Goal: Information Seeking & Learning: Learn about a topic

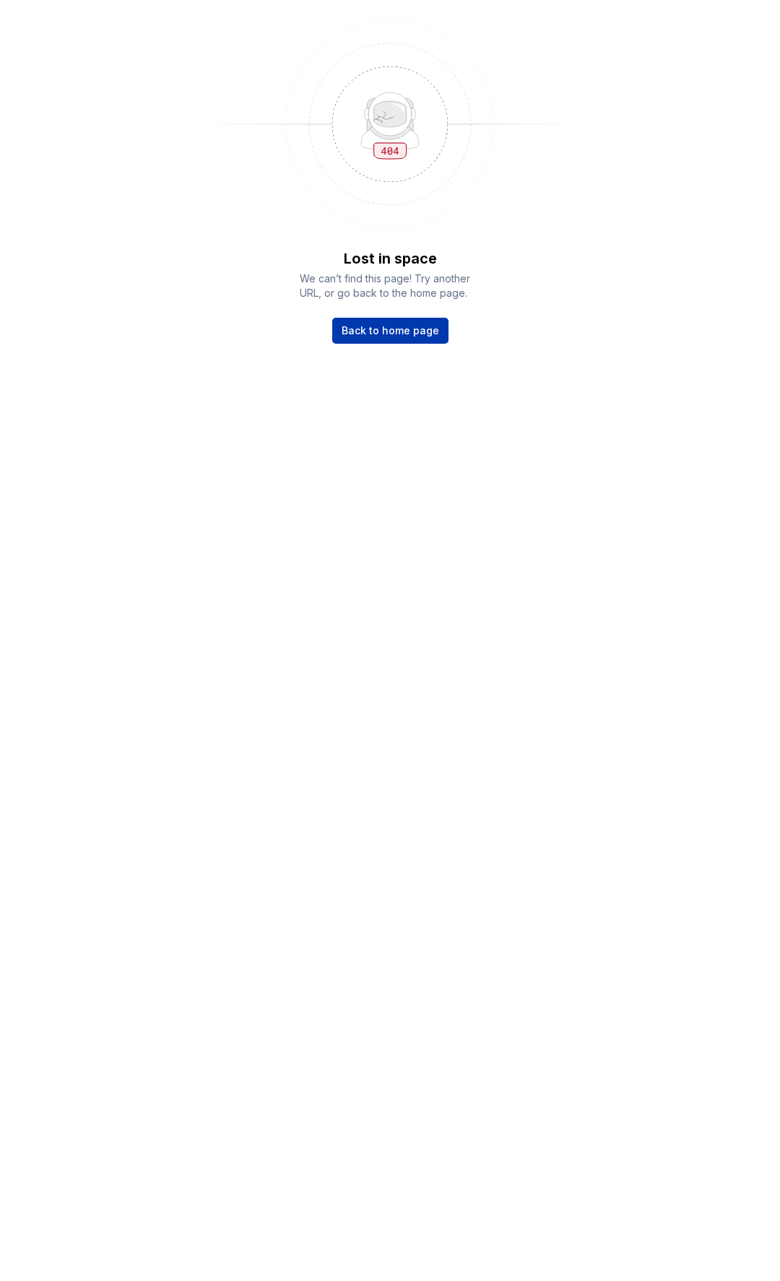
click at [419, 333] on span "Back to home page" at bounding box center [390, 331] width 97 height 14
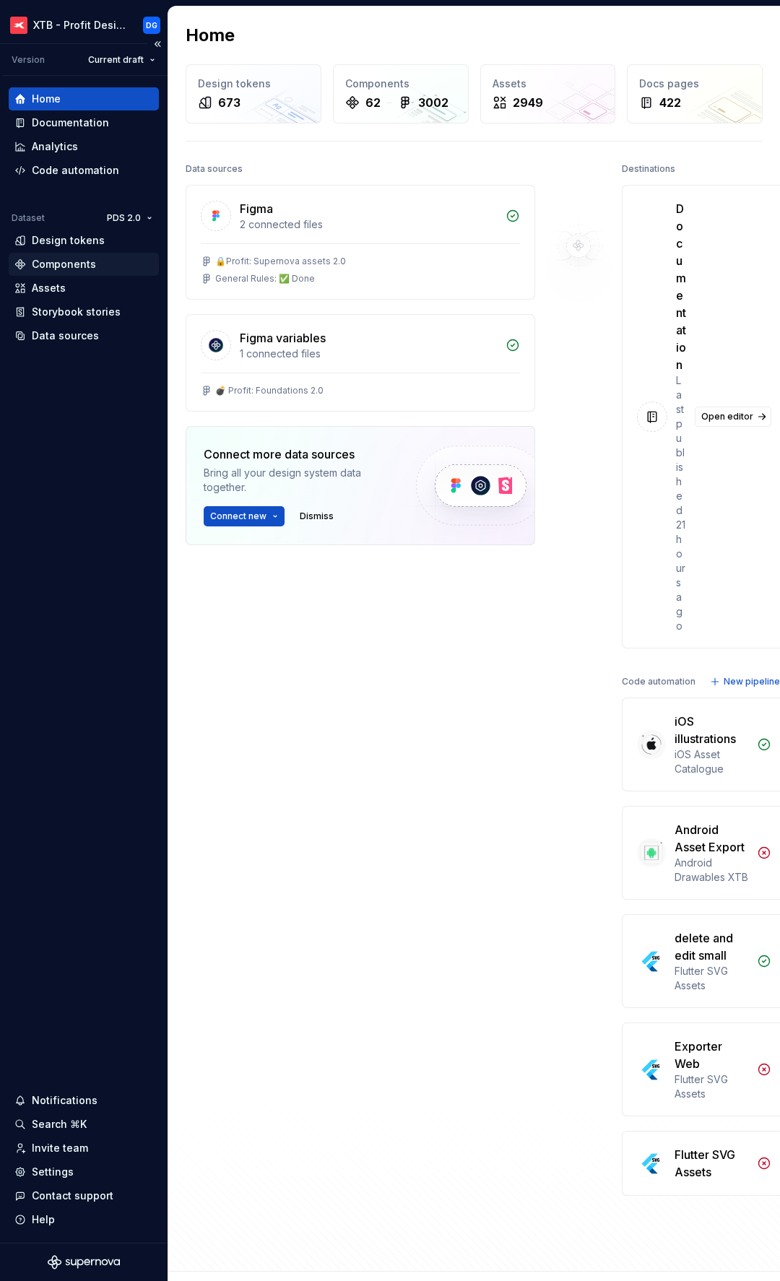
click at [72, 264] on div "Components" at bounding box center [64, 264] width 64 height 14
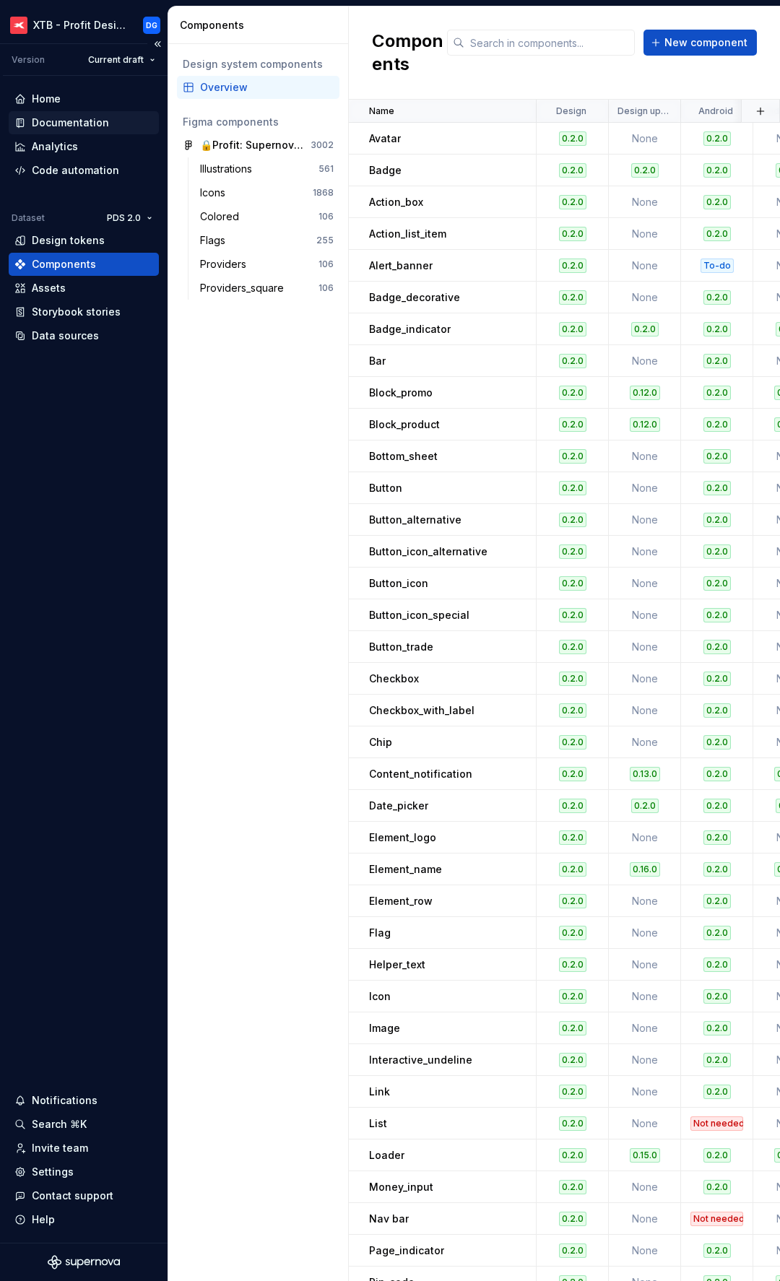
click at [62, 125] on div "Documentation" at bounding box center [70, 123] width 77 height 14
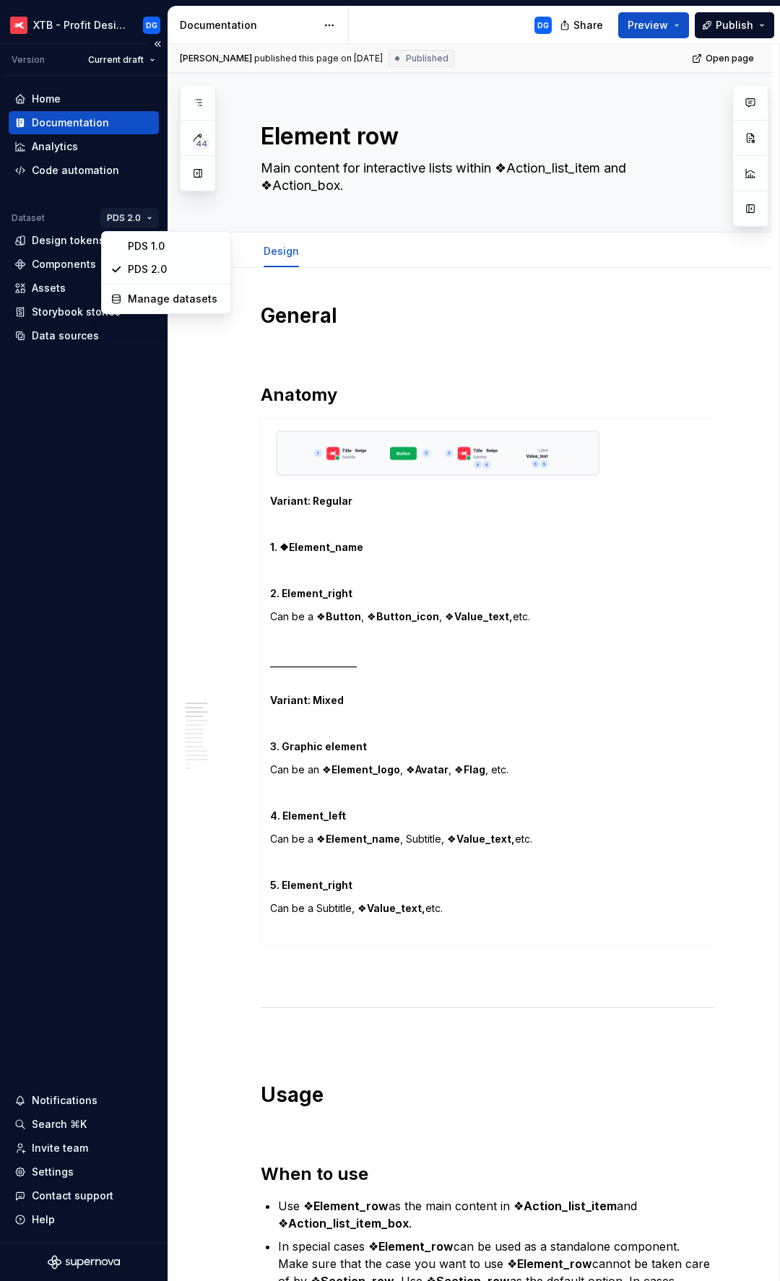
click at [151, 218] on html "XTB - Profit Design System DG Version Current draft Home Documentation Analytic…" at bounding box center [390, 640] width 780 height 1281
click at [150, 218] on html "XTB - Profit Design System DG Version Current draft Home Documentation Analytic…" at bounding box center [390, 640] width 780 height 1281
click at [66, 266] on div "Components" at bounding box center [64, 264] width 64 height 14
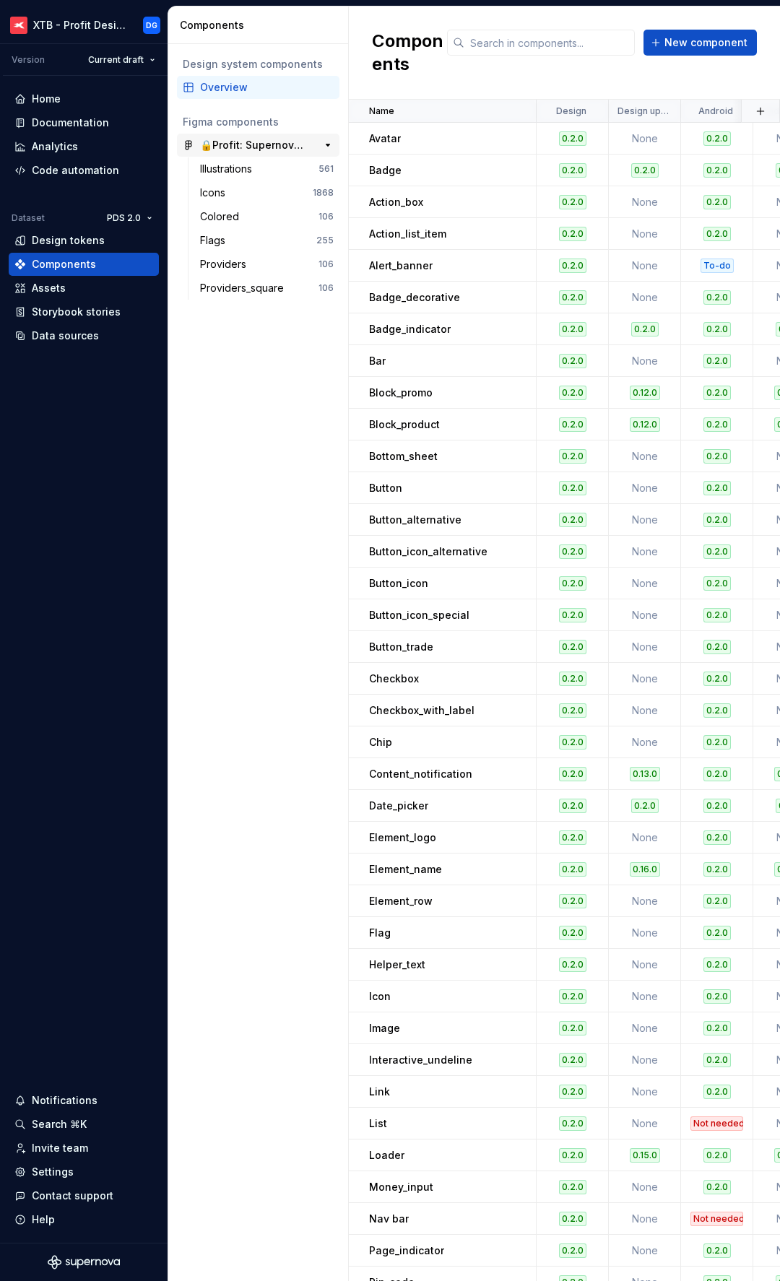
click at [258, 143] on div "🔒Profit: Supernova assets 2.0" at bounding box center [254, 145] width 108 height 14
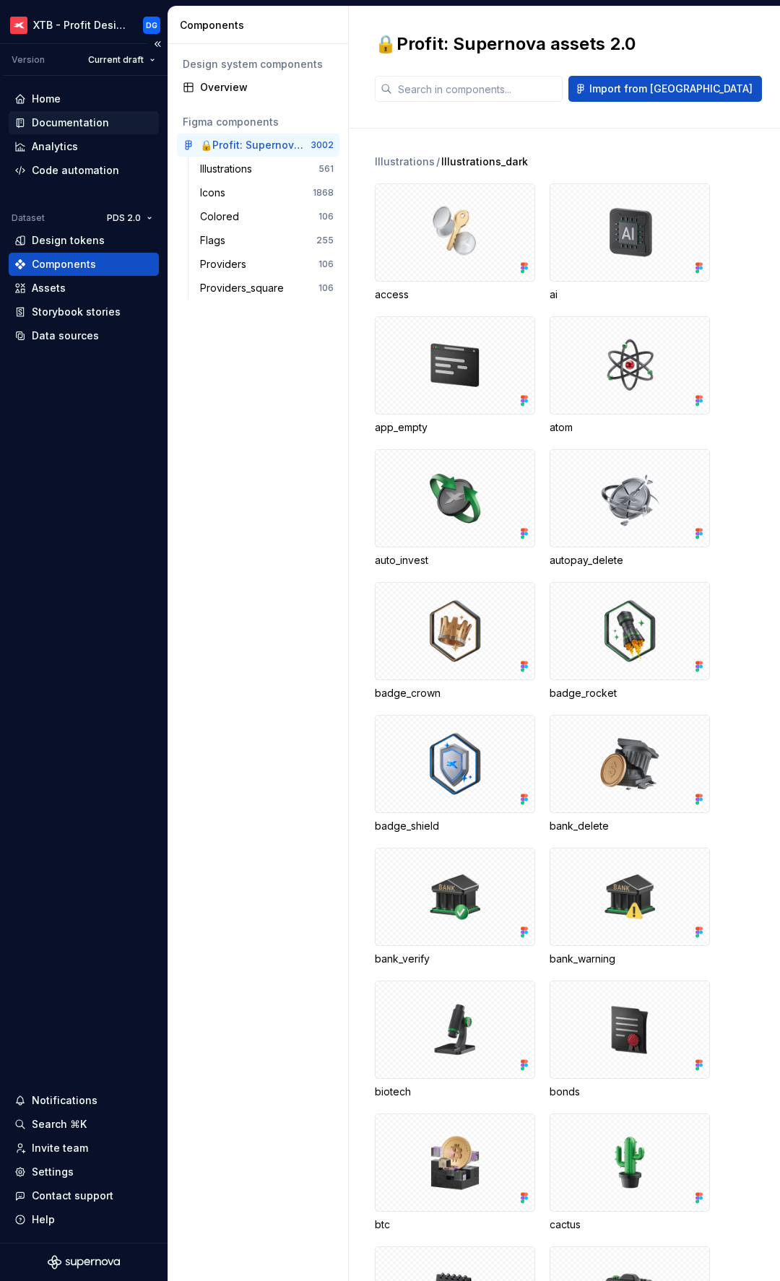
click at [52, 124] on div "Documentation" at bounding box center [70, 123] width 77 height 14
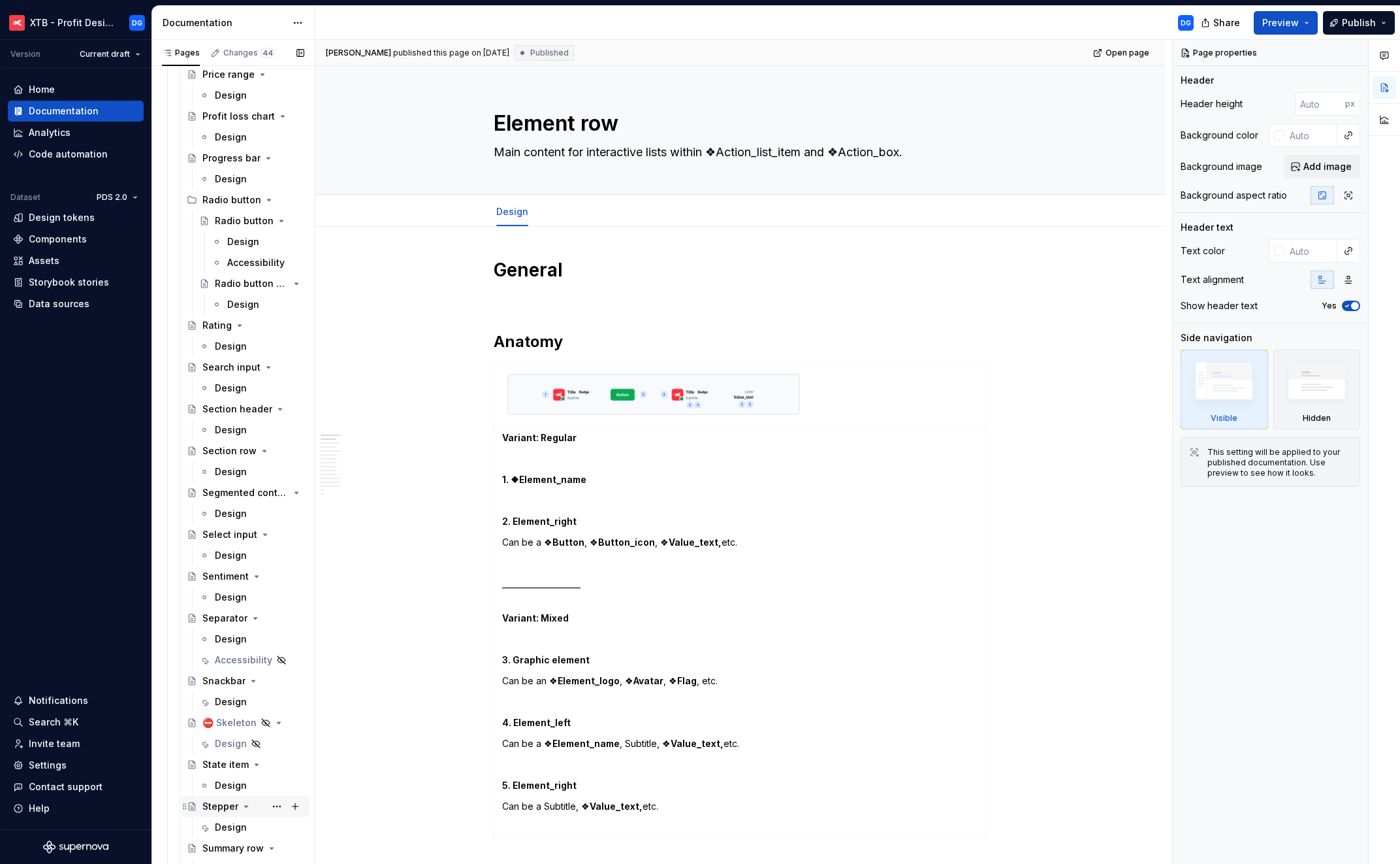
scroll to position [4238, 0]
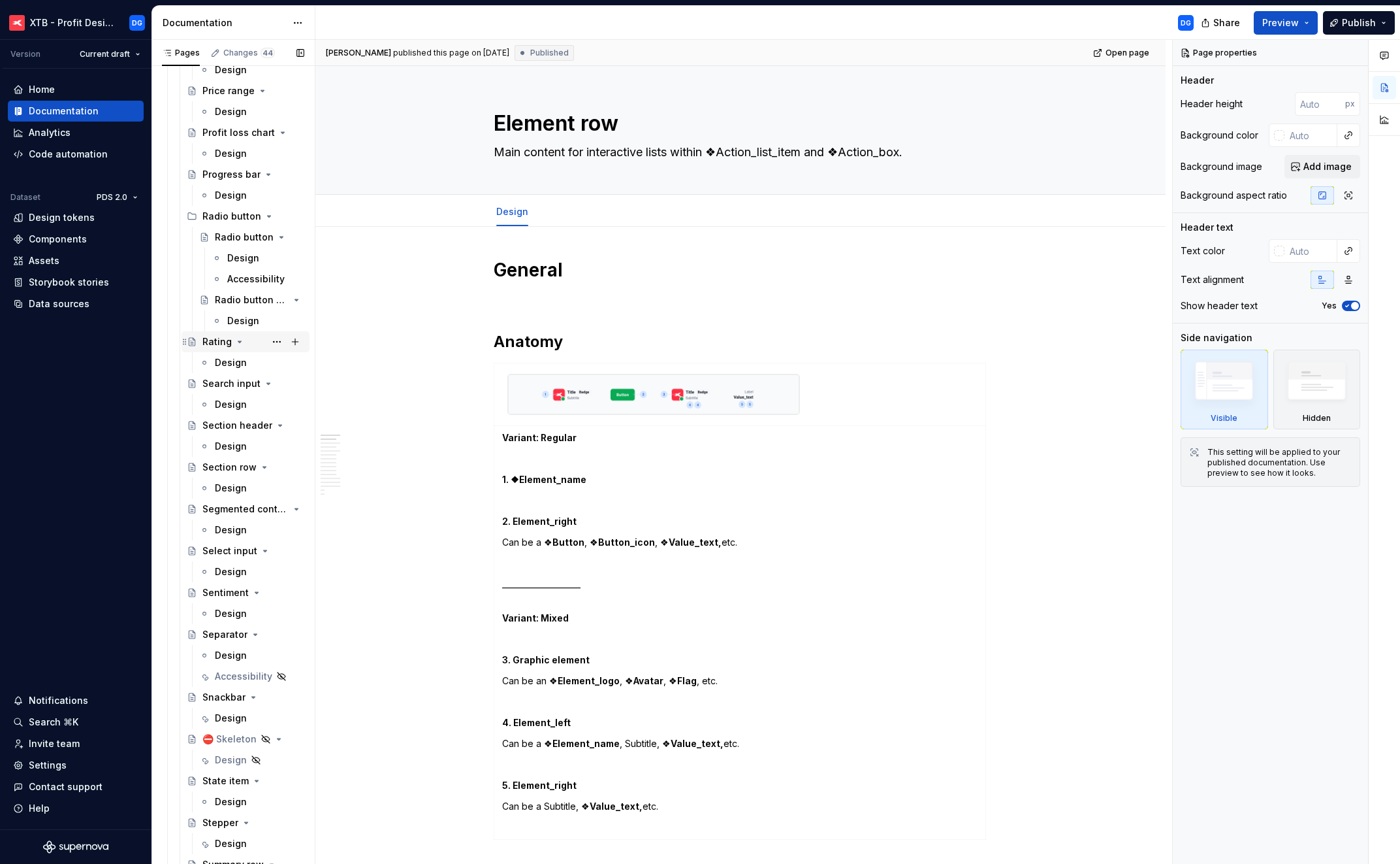
click at [213, 342] on div "Rating" at bounding box center [217, 341] width 29 height 13
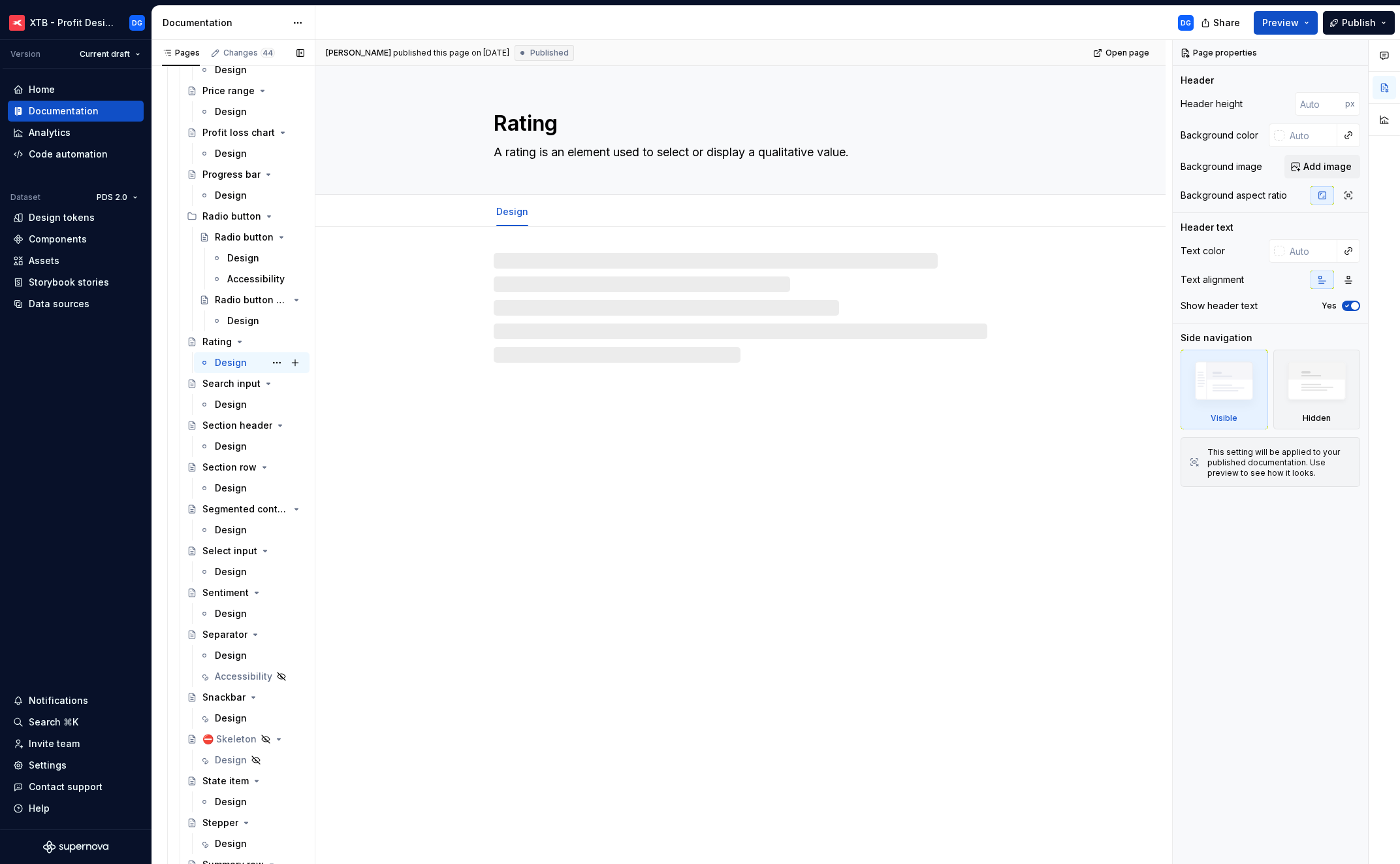
click at [239, 361] on div "Design" at bounding box center [231, 363] width 32 height 13
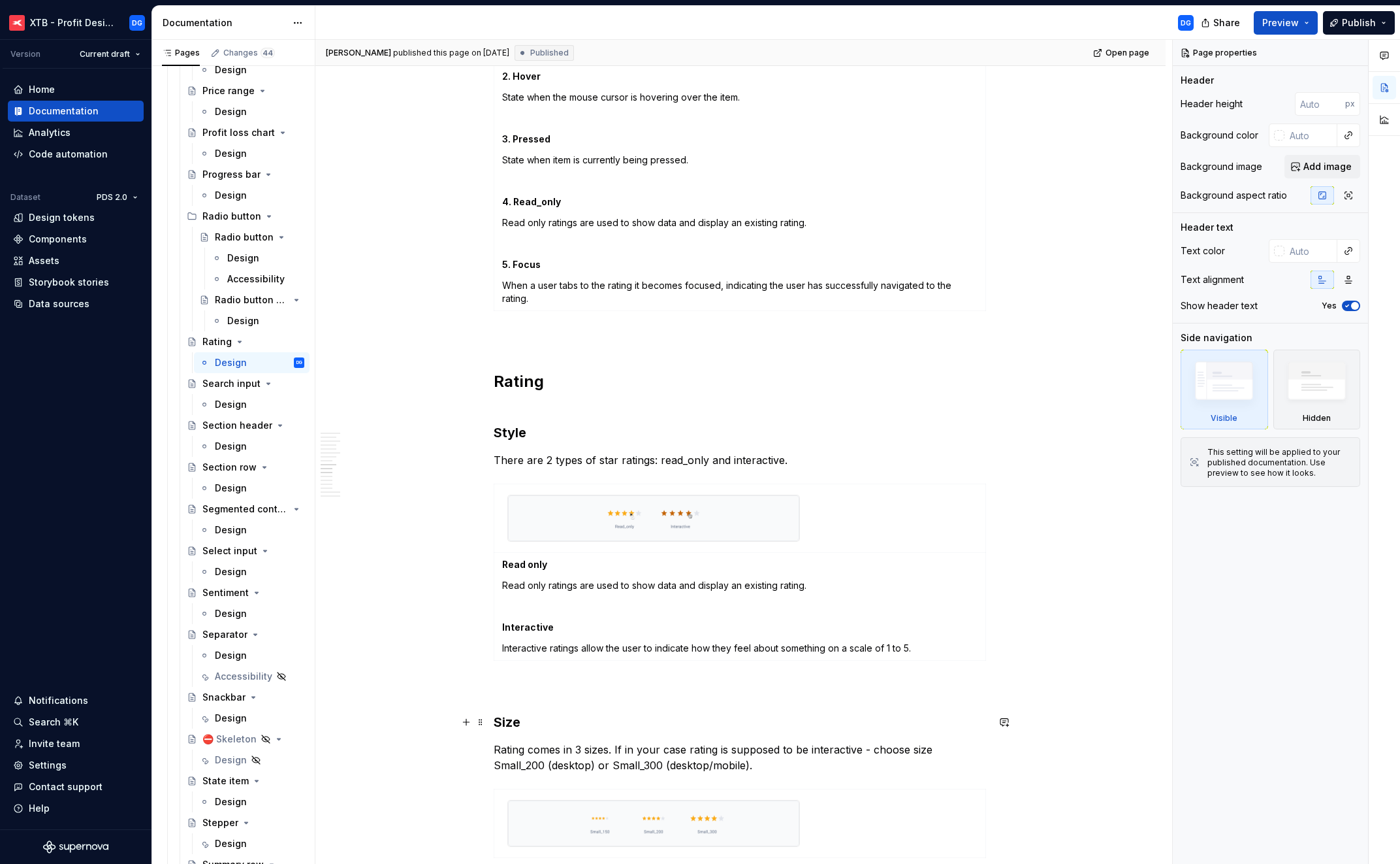
scroll to position [1514, 0]
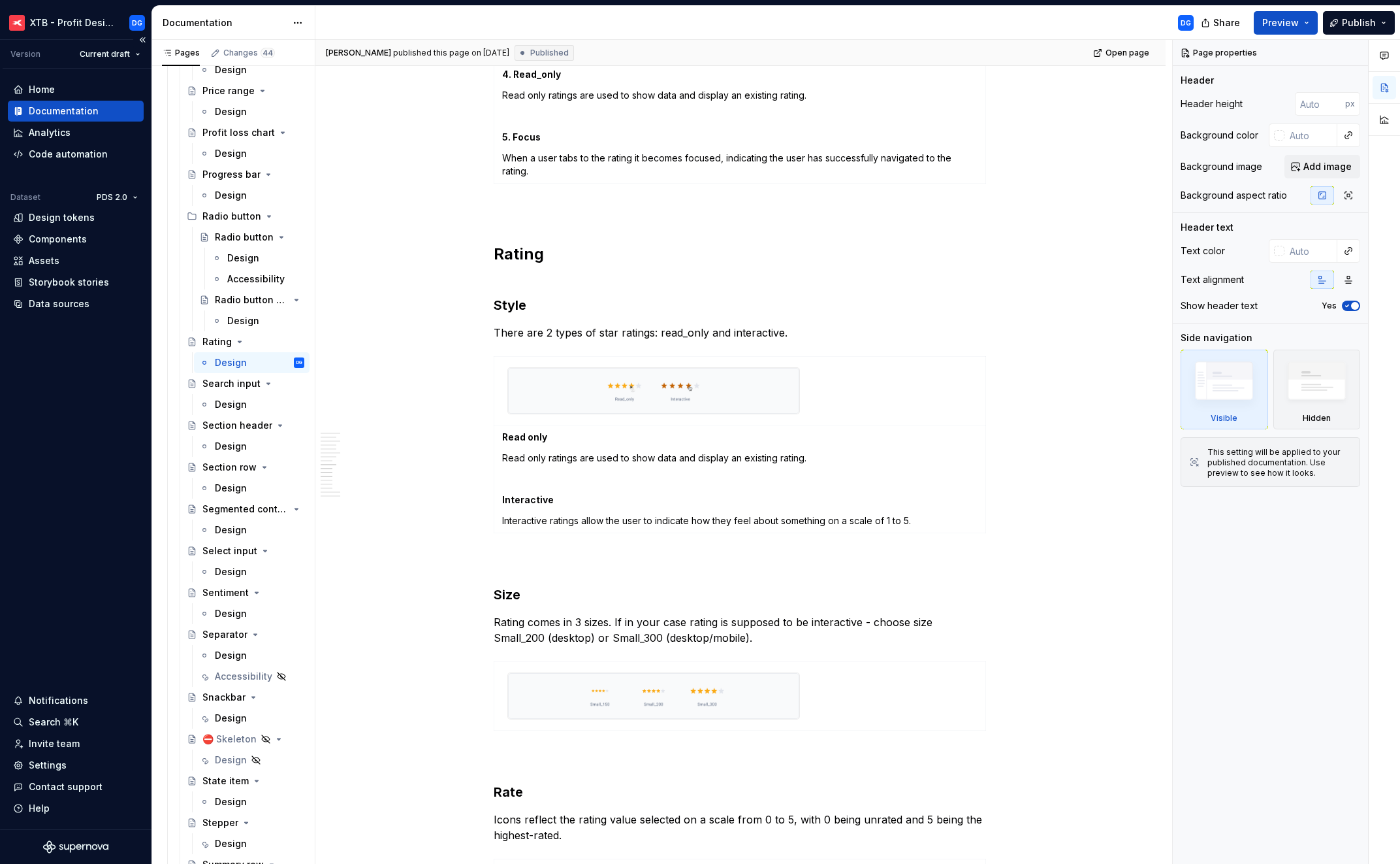
type textarea "*"
